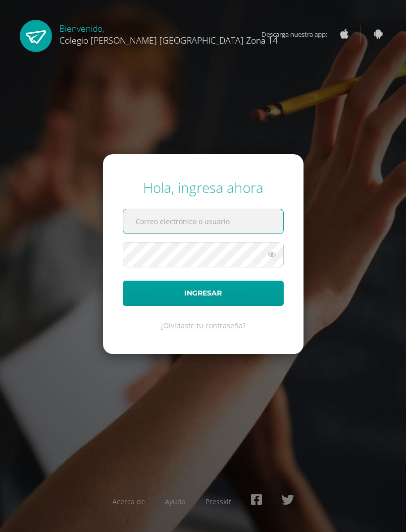
type input "[EMAIL_ADDRESS][DOMAIN_NAME]"
click at [203, 306] on button "Ingresar" at bounding box center [203, 292] width 161 height 25
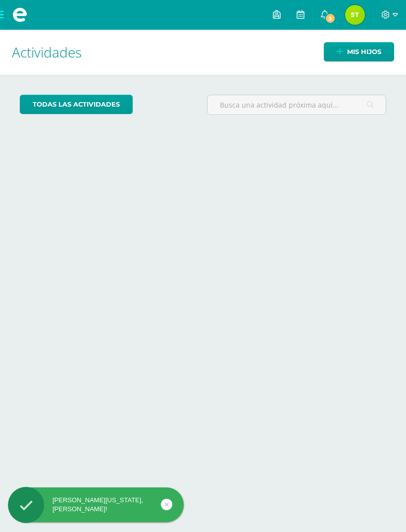
click at [329, 21] on span "2" at bounding box center [330, 18] width 11 height 11
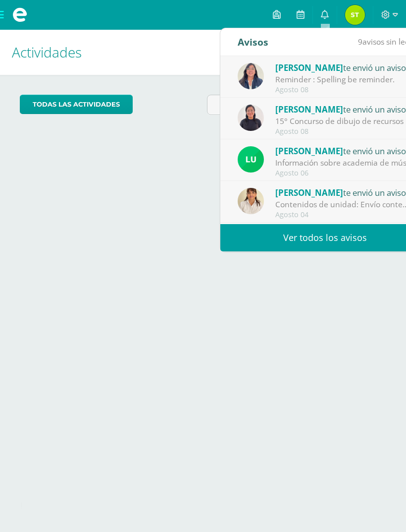
click at [368, 121] on div "15° Concurso de dibujo de recursos hídricos de [GEOGRAPHIC_DATA] : Buenos días …" at bounding box center [344, 120] width 138 height 11
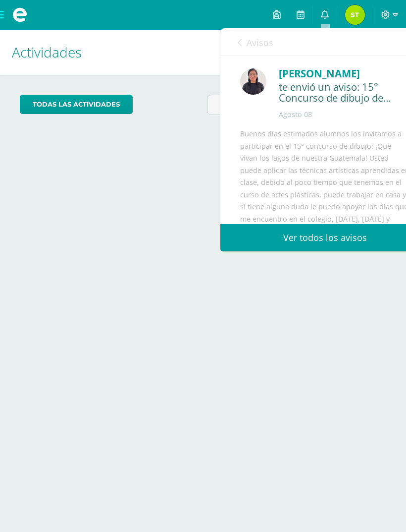
click at [323, 16] on icon at bounding box center [325, 14] width 8 height 9
click at [323, 22] on link "0" at bounding box center [325, 15] width 24 height 30
click at [241, 45] on icon at bounding box center [240, 43] width 4 height 8
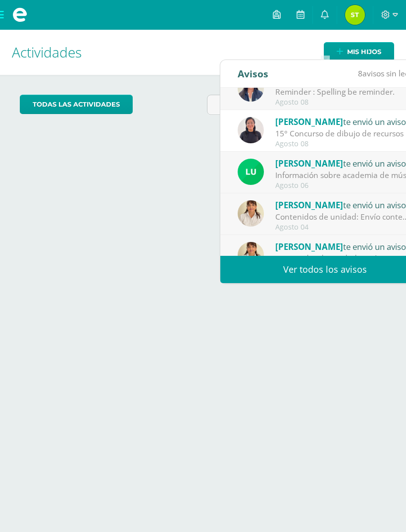
scroll to position [19, 0]
click at [315, 158] on span "[PERSON_NAME]" at bounding box center [309, 163] width 68 height 11
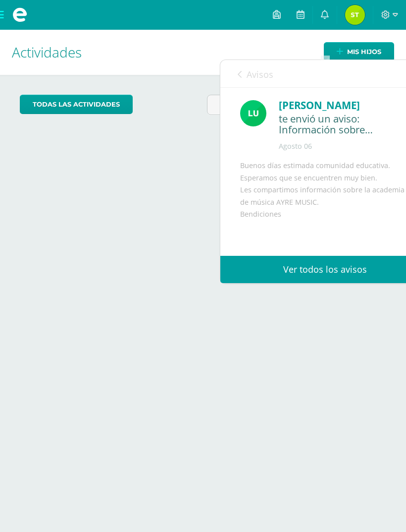
click at [328, 160] on div "Buenos días estimada comunidad educativa. Esperamos que se encuentren muy bien.…" at bounding box center [325, 242] width 170 height 165
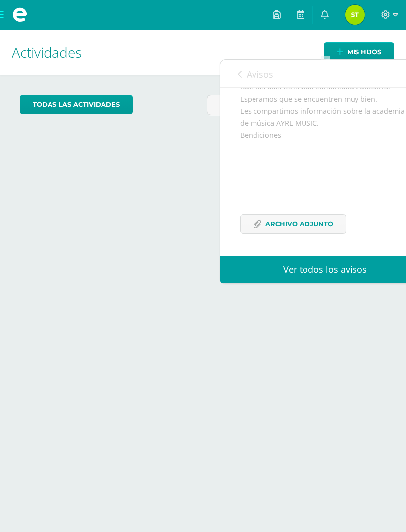
scroll to position [99, 0]
click at [292, 215] on span "Archivo Adjunto" at bounding box center [300, 224] width 68 height 18
